Goal: Obtain resource: Obtain resource

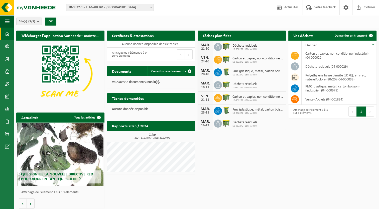
click at [128, 38] on h2 "Certificats & attestations" at bounding box center [133, 36] width 52 height 10
click at [123, 126] on h2 "Rapports 2025 / 2024" at bounding box center [130, 126] width 46 height 10
click at [9, 109] on span at bounding box center [7, 109] width 5 height 13
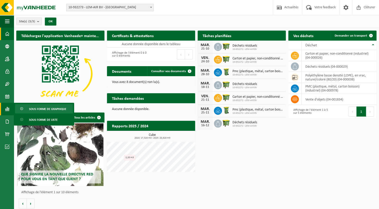
click at [45, 110] on span "Sous forme de graphique" at bounding box center [47, 109] width 37 height 10
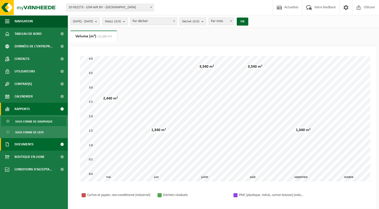
click at [47, 141] on link "Documents" at bounding box center [34, 144] width 68 height 13
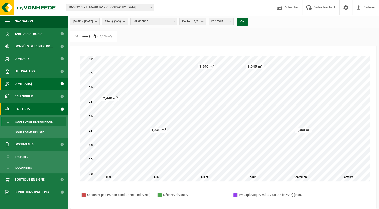
click at [33, 82] on link "Contrat(s)" at bounding box center [34, 84] width 68 height 13
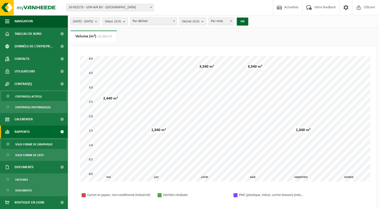
click at [31, 98] on span "Contrat(s) actif(s)" at bounding box center [28, 97] width 27 height 10
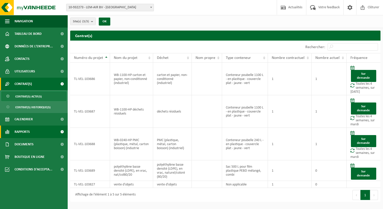
click at [54, 133] on link "Rapports" at bounding box center [34, 132] width 68 height 13
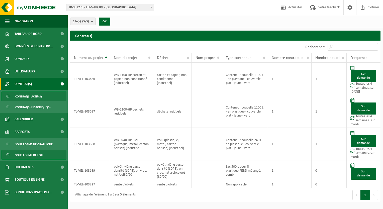
click at [39, 153] on span "Sous forme de liste" at bounding box center [29, 155] width 29 height 10
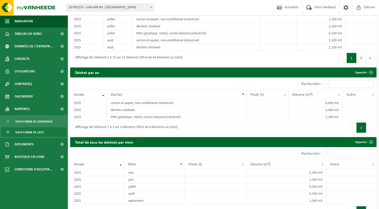
scroll to position [527, 0]
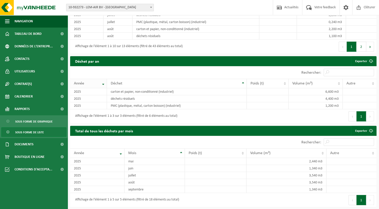
click at [103, 83] on th "Année" at bounding box center [88, 84] width 37 height 10
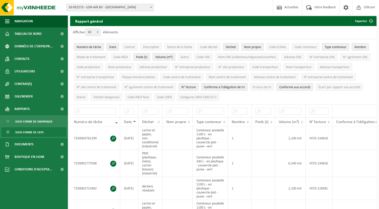
scroll to position [0, 0]
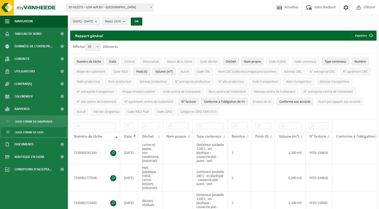
click at [100, 21] on b "submit" at bounding box center [97, 21] width 5 height 7
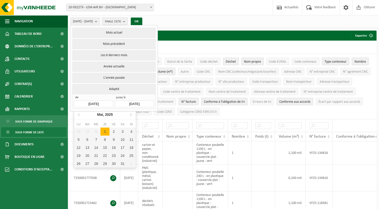
click at [104, 102] on input "2025-05-01" at bounding box center [93, 104] width 39 height 7
click at [77, 114] on icon at bounding box center [79, 115] width 8 height 8
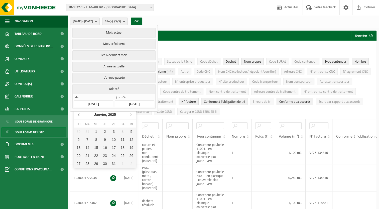
click at [77, 114] on icon at bounding box center [79, 115] width 8 height 8
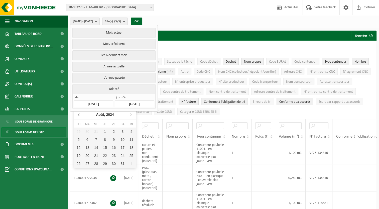
click at [77, 114] on icon at bounding box center [79, 115] width 8 height 8
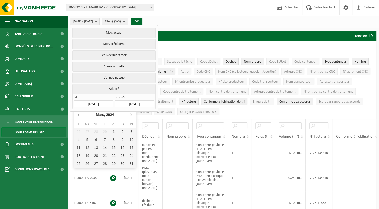
click at [77, 114] on icon at bounding box center [79, 115] width 8 height 8
click at [79, 130] on div "1" at bounding box center [78, 132] width 9 height 8
type input "[DATE]"
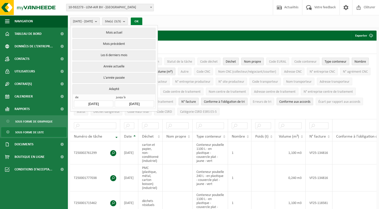
click at [142, 21] on button "OK" at bounding box center [137, 22] width 12 height 8
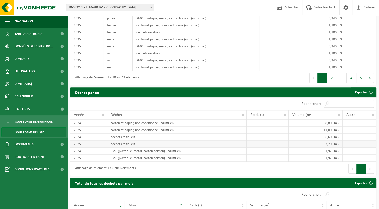
scroll to position [482, 0]
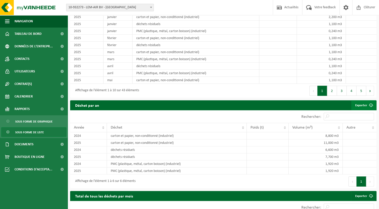
click at [364, 106] on link "Exporter" at bounding box center [364, 105] width 25 height 10
click at [365, 105] on link "Exporter" at bounding box center [364, 105] width 25 height 10
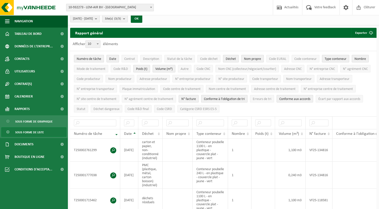
scroll to position [0, 0]
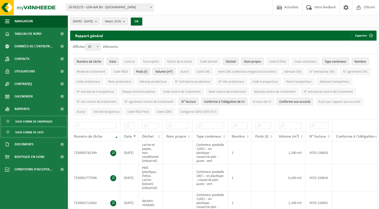
click at [31, 122] on span "Sous forme de graphique" at bounding box center [33, 122] width 37 height 10
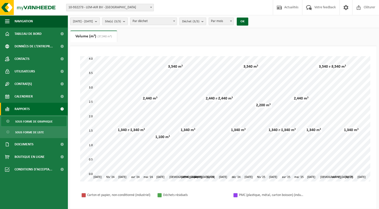
click at [100, 21] on b "submit" at bounding box center [97, 21] width 5 height 7
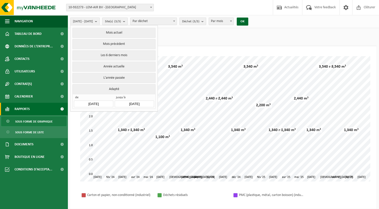
click at [113, 88] on button "Adapté" at bounding box center [113, 89] width 83 height 10
click at [238, 43] on ul "Poids (t) Volume (m³) (37,940 m³)" at bounding box center [223, 39] width 307 height 16
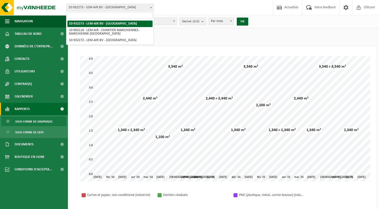
click at [151, 8] on b at bounding box center [151, 7] width 2 height 1
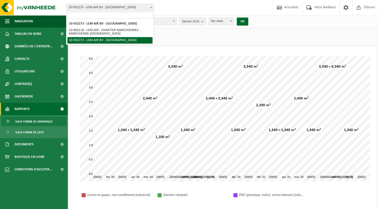
select select "135903"
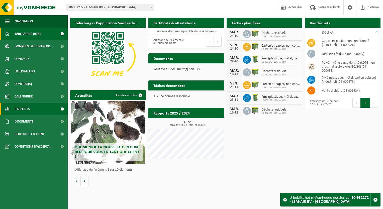
click at [37, 110] on link "Rapports" at bounding box center [34, 109] width 68 height 13
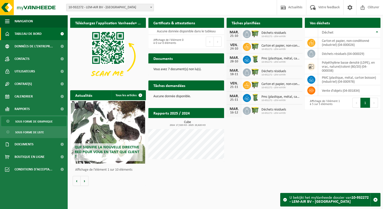
click at [41, 123] on span "Sous forme de graphique" at bounding box center [33, 122] width 37 height 10
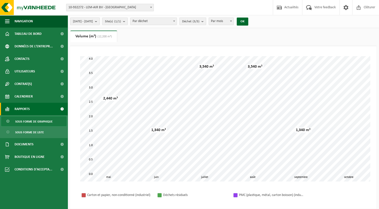
click at [93, 20] on span "[DATE] - [DATE]" at bounding box center [83, 22] width 20 height 8
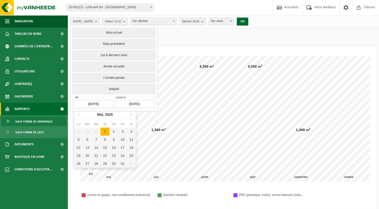
click at [99, 101] on input "[DATE]" at bounding box center [93, 104] width 39 height 7
click at [90, 103] on input "[DATE]" at bounding box center [93, 104] width 39 height 7
click at [78, 115] on icon at bounding box center [78, 115] width 1 height 3
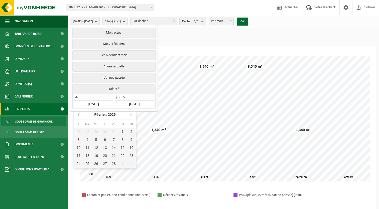
click at [78, 115] on icon at bounding box center [78, 115] width 1 height 3
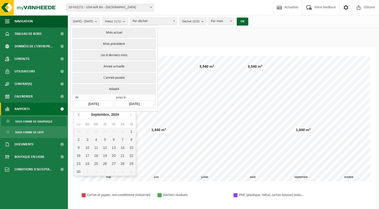
click at [78, 115] on icon at bounding box center [78, 115] width 1 height 3
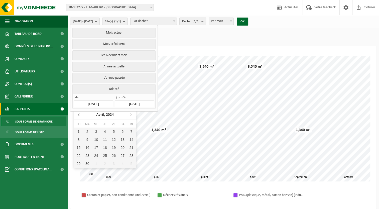
click at [78, 115] on icon at bounding box center [78, 115] width 1 height 3
click at [131, 115] on icon at bounding box center [130, 115] width 1 height 3
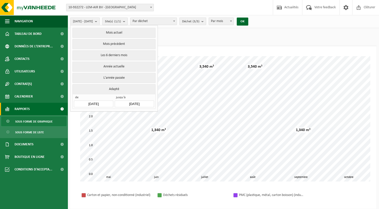
click at [175, 54] on div "Patientez Le téléchargement est un peu long en raison de la grande quantité de …" at bounding box center [223, 118] width 297 height 135
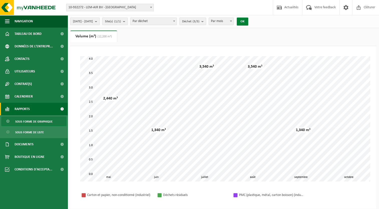
click at [248, 20] on button "OK" at bounding box center [243, 22] width 12 height 8
click at [100, 20] on b "submit" at bounding box center [97, 21] width 5 height 7
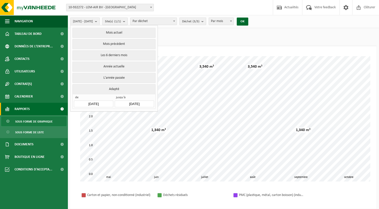
click at [94, 102] on input "[DATE]" at bounding box center [93, 104] width 39 height 7
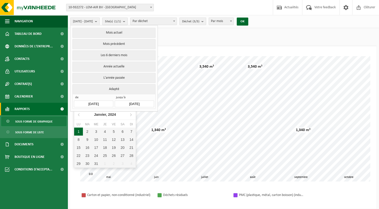
click at [80, 129] on div "1" at bounding box center [78, 132] width 9 height 8
type input "[DATE]"
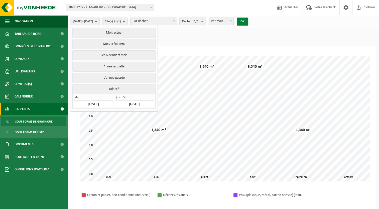
click at [248, 21] on button "OK" at bounding box center [243, 22] width 12 height 8
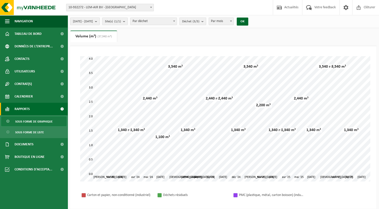
click at [100, 21] on b "submit" at bounding box center [97, 21] width 5 height 7
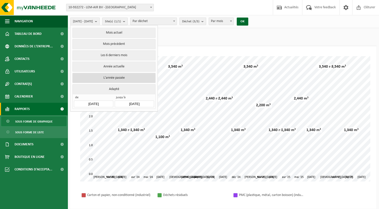
click at [109, 74] on button "L'année passée" at bounding box center [113, 78] width 83 height 10
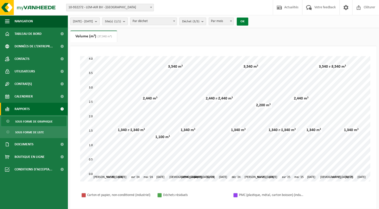
click at [248, 23] on button "OK" at bounding box center [243, 22] width 12 height 8
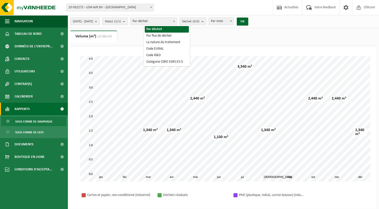
click at [175, 21] on b at bounding box center [174, 21] width 2 height 1
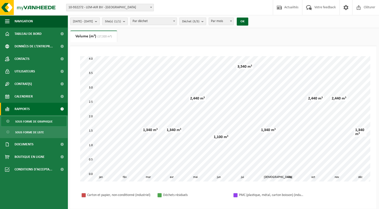
click at [309, 29] on div "[DATE] - [DATE] Mois actuel Mois précédent Les 6 derniers mois Année actuelle L…" at bounding box center [189, 141] width 379 height 283
click at [100, 21] on b "submit" at bounding box center [97, 21] width 5 height 7
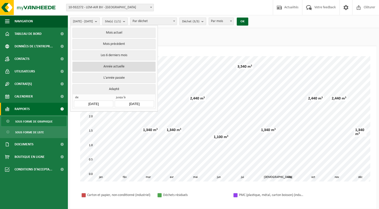
click at [104, 68] on button "Année actuelle" at bounding box center [113, 67] width 83 height 10
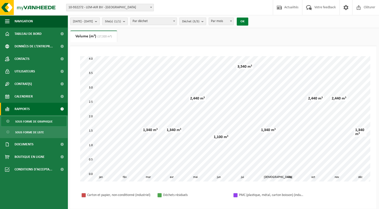
click at [248, 22] on button "OK" at bounding box center [243, 22] width 12 height 8
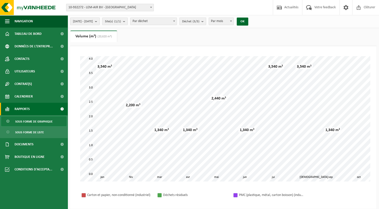
click at [100, 22] on b "submit" at bounding box center [97, 21] width 5 height 7
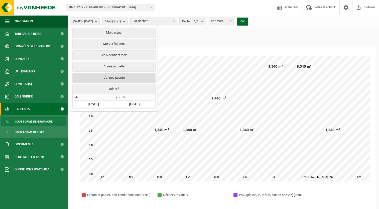
click at [105, 76] on button "L'année passée" at bounding box center [113, 78] width 83 height 10
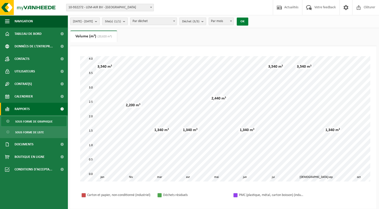
click at [248, 21] on button "OK" at bounding box center [243, 22] width 12 height 8
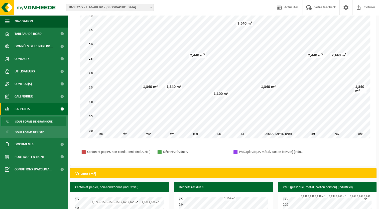
scroll to position [76, 0]
